Goal: Information Seeking & Learning: Learn about a topic

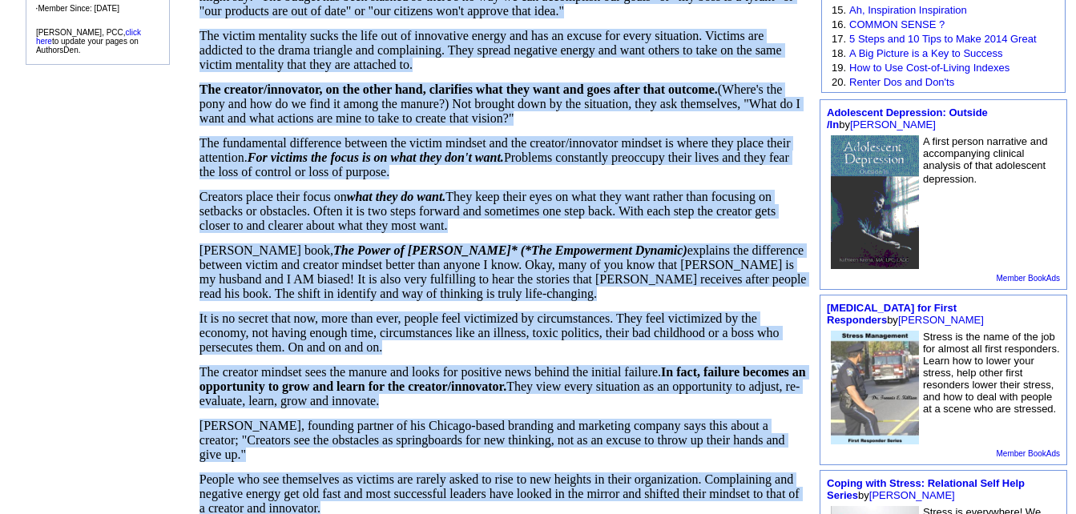
scroll to position [486, 0]
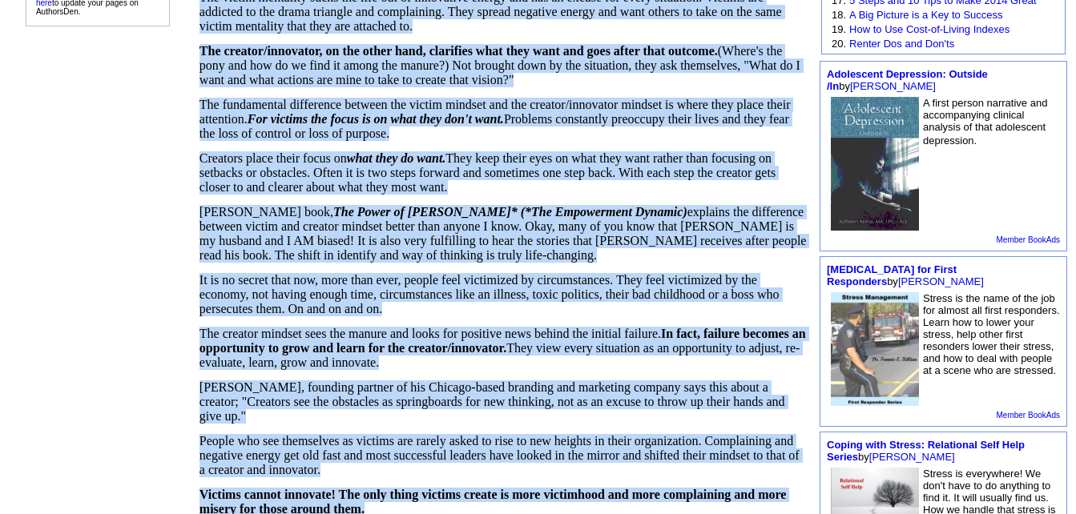
click at [300, 504] on td "Shifting Out of the Drama Triangle – Victim vs Creator Mindsets by [PERSON_NAME…" at bounding box center [503, 241] width 620 height 1185
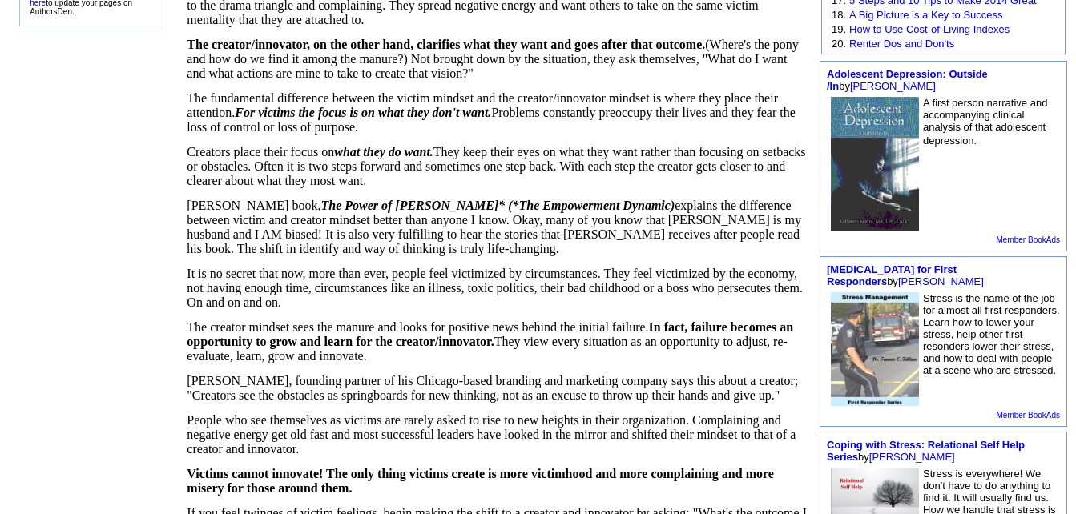
drag, startPoint x: 300, startPoint y: 504, endPoint x: 144, endPoint y: 268, distance: 282.6
click at [144, 268] on td "[PERSON_NAME], PCC Follow Me · Contact Me · Books · Articles · 5 Titles · Save …" at bounding box center [91, 231] width 178 height 1164
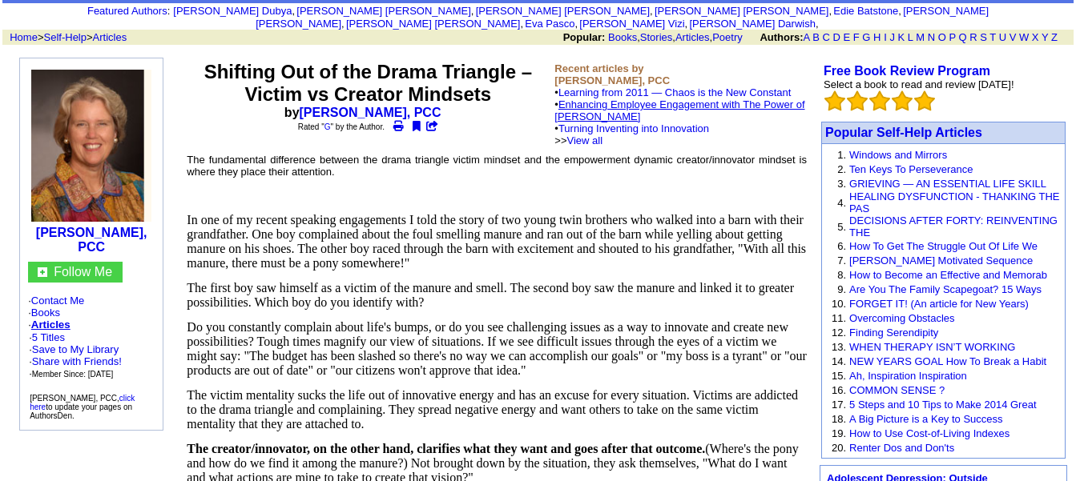
scroll to position [0, 0]
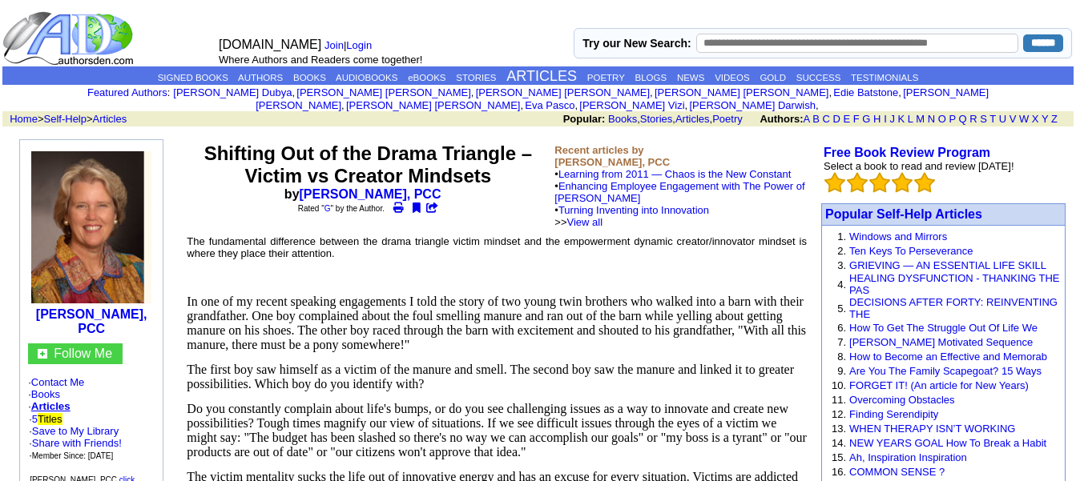
click at [176, 284] on align\=\"left\" "[PERSON_NAME], PCC Follow Me · Contact Me · Books · Articles · 5 Titles · Save …" at bounding box center [91, 333] width 170 height 388
click at [194, 235] on font "The fundamental difference between the drama triangle victim mindset and the em…" at bounding box center [497, 247] width 620 height 24
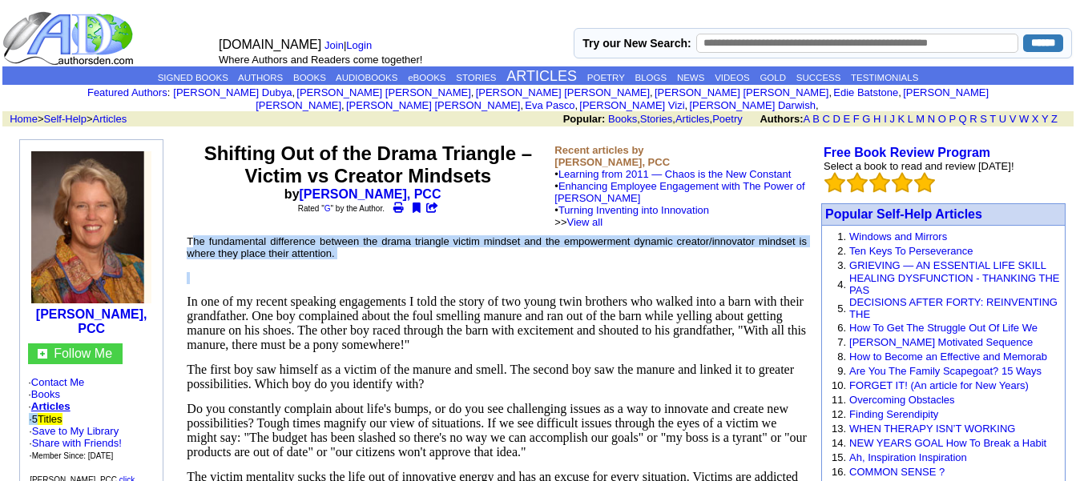
drag, startPoint x: 194, startPoint y: 224, endPoint x: 233, endPoint y: 251, distance: 47.3
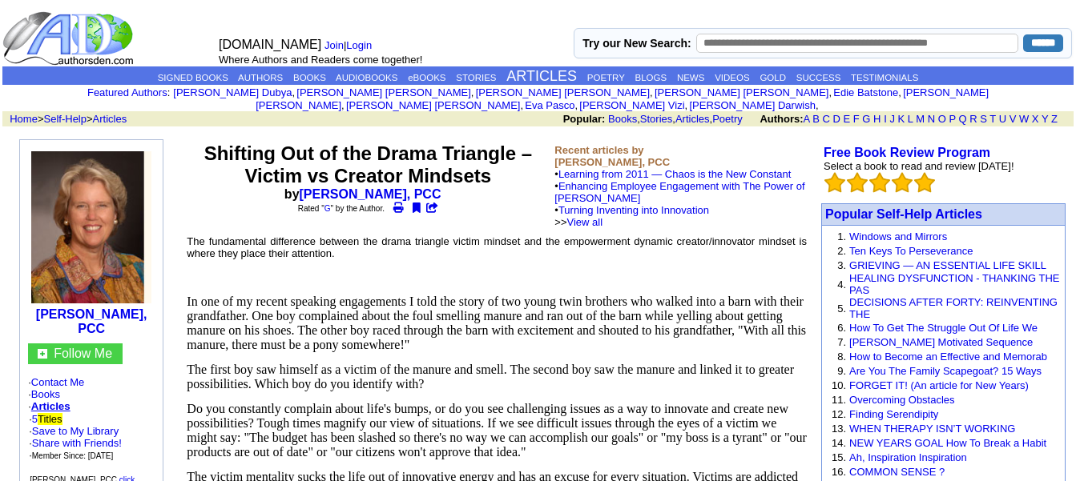
drag, startPoint x: 233, startPoint y: 251, endPoint x: 163, endPoint y: 239, distance: 71.4
click at [163, 239] on td "[PERSON_NAME], PCC Follow Me · Contact Me · Books · Articles · 5 Titles · Save …" at bounding box center [91, 326] width 143 height 372
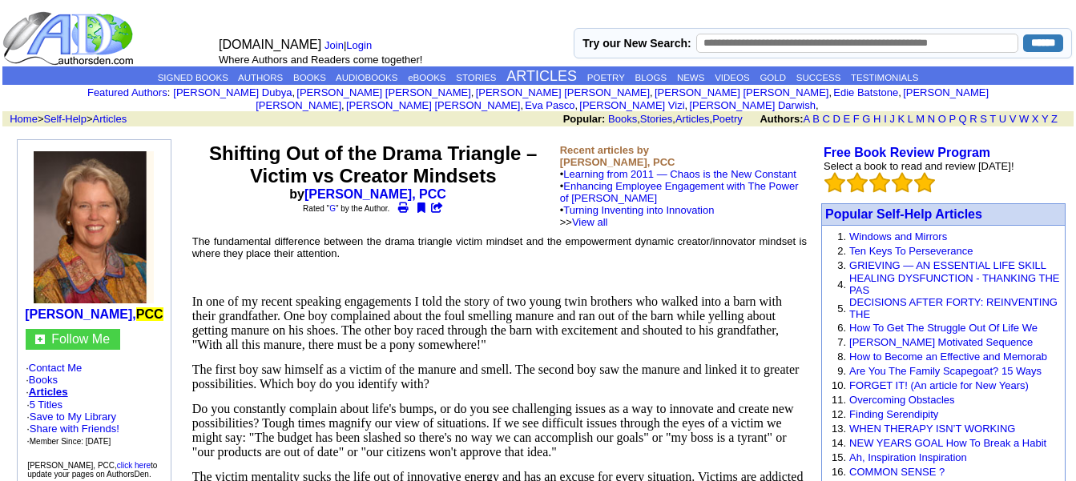
click at [199, 235] on font "The fundamental difference between the drama triangle victim mindset and the em…" at bounding box center [499, 247] width 614 height 24
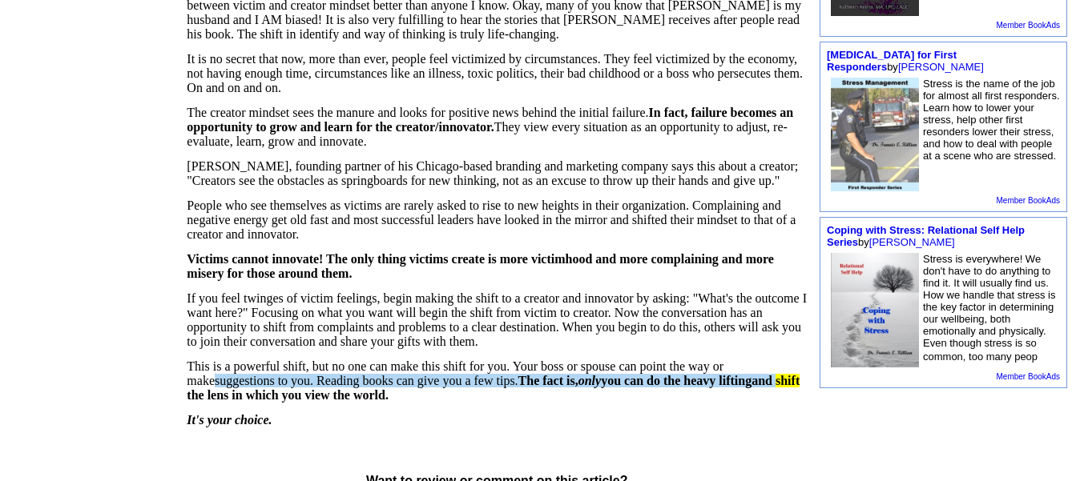
scroll to position [925, 0]
